Goal: Task Accomplishment & Management: Complete application form

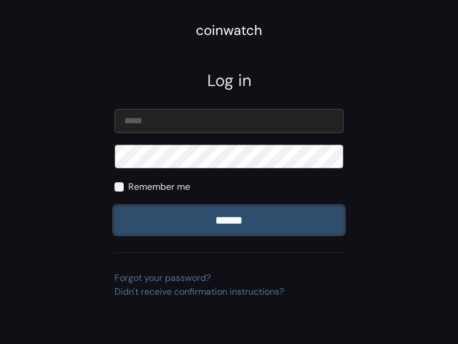
click at [229, 220] on input "******" at bounding box center [229, 219] width 229 height 27
